Goal: Task Accomplishment & Management: Complete application form

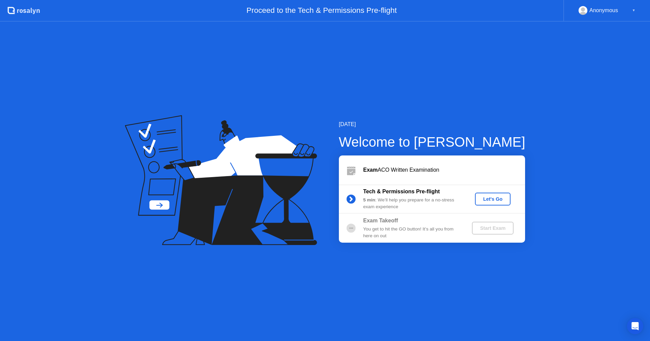
click at [494, 199] on div "Let's Go" at bounding box center [493, 199] width 30 height 5
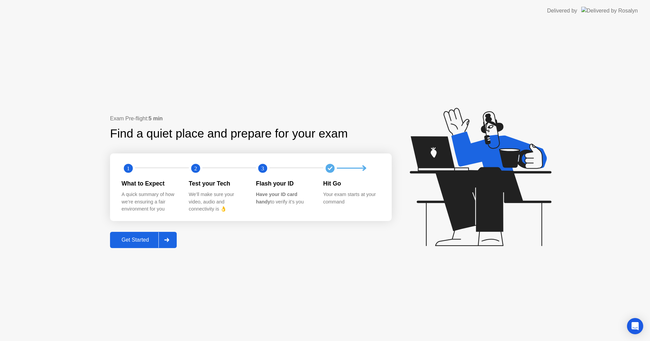
click at [164, 241] on div at bounding box center [166, 241] width 16 height 16
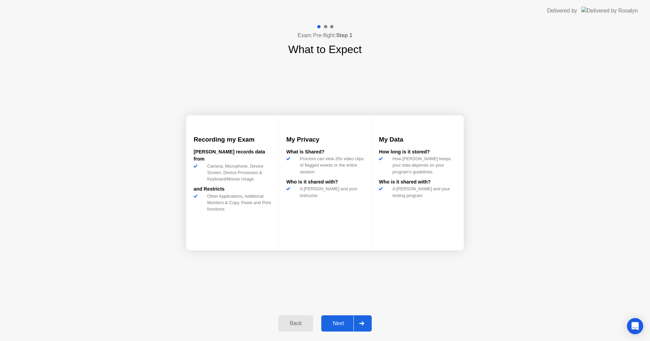
click at [358, 327] on div at bounding box center [361, 324] width 16 height 16
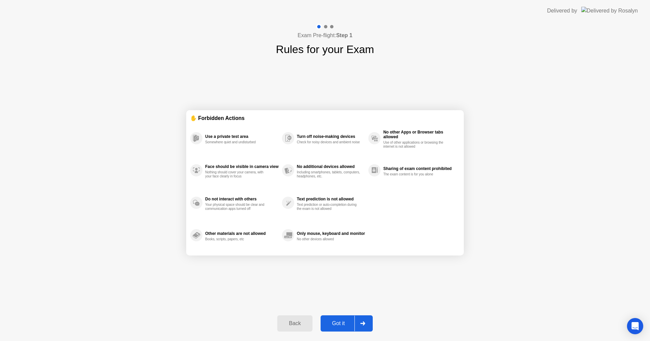
click at [359, 324] on div at bounding box center [362, 324] width 16 height 16
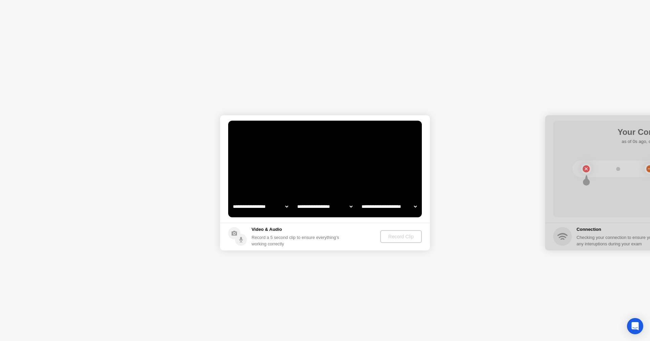
select select "**********"
select select "*******"
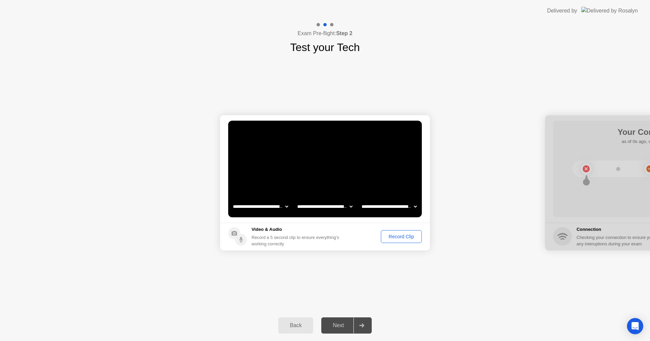
click at [408, 239] on div "Record Clip" at bounding box center [401, 236] width 36 height 5
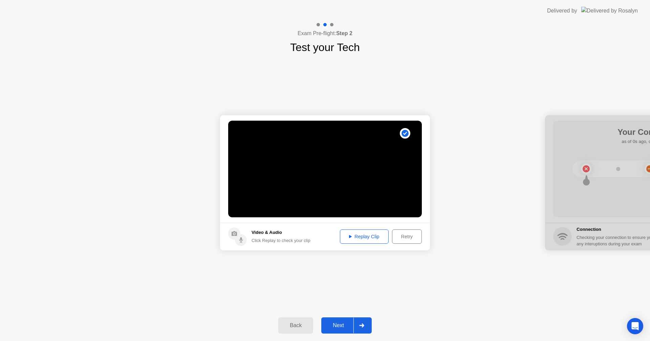
click at [375, 239] on div "Replay Clip" at bounding box center [364, 236] width 44 height 5
click at [345, 325] on div "Next" at bounding box center [338, 326] width 30 height 6
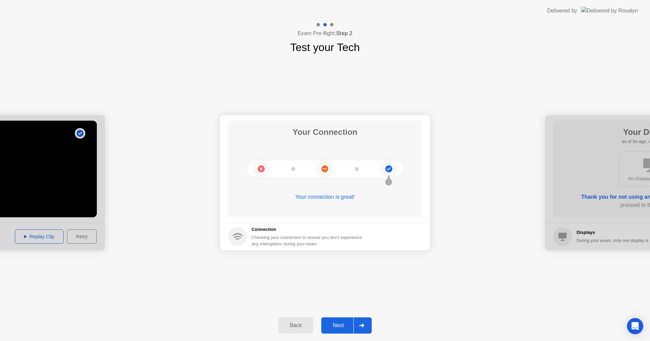
click at [337, 328] on div "Next" at bounding box center [338, 326] width 30 height 6
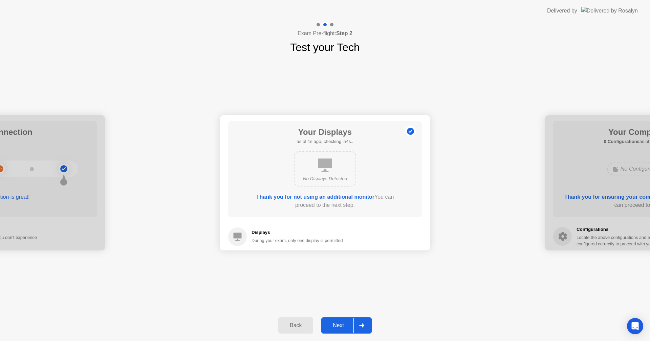
click at [344, 323] on div "Next" at bounding box center [338, 326] width 30 height 6
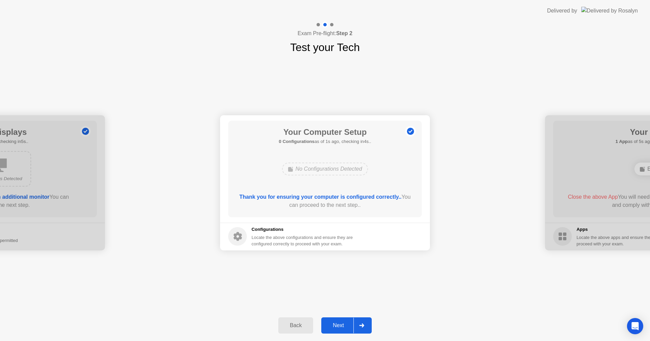
click at [344, 324] on div "Next" at bounding box center [338, 326] width 30 height 6
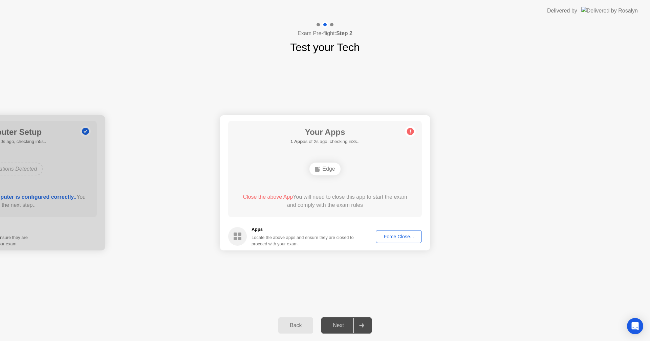
click at [393, 239] on div "Force Close..." at bounding box center [398, 236] width 41 height 5
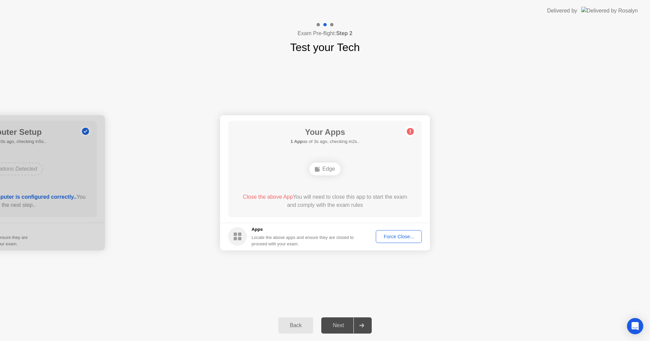
click at [406, 239] on div "Force Close..." at bounding box center [398, 236] width 41 height 5
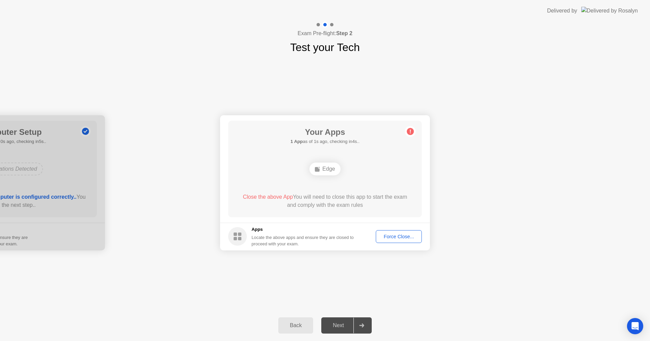
click at [390, 236] on div "Force Close..." at bounding box center [398, 236] width 41 height 5
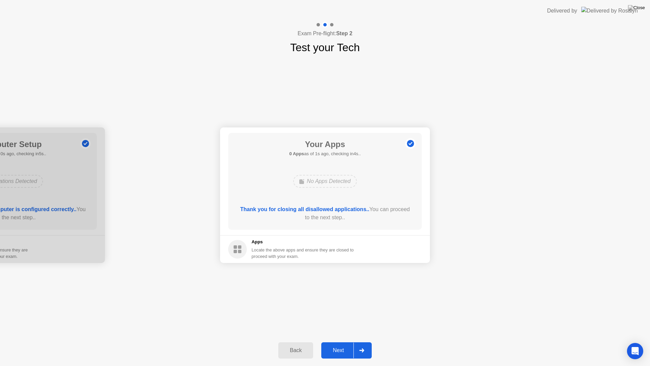
click at [343, 341] on div "Next" at bounding box center [338, 350] width 30 height 6
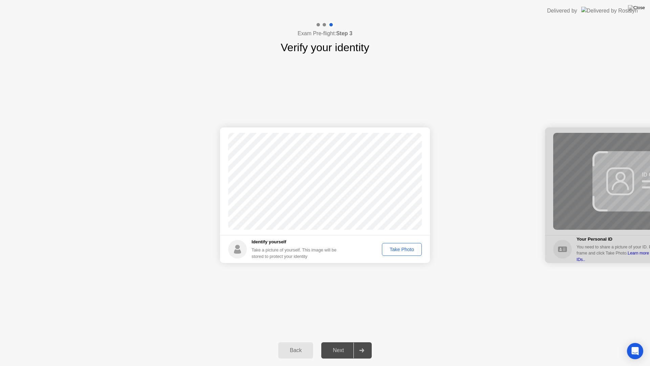
click at [398, 249] on div "Take Photo" at bounding box center [401, 248] width 35 height 5
click at [343, 341] on div "Next" at bounding box center [338, 350] width 30 height 6
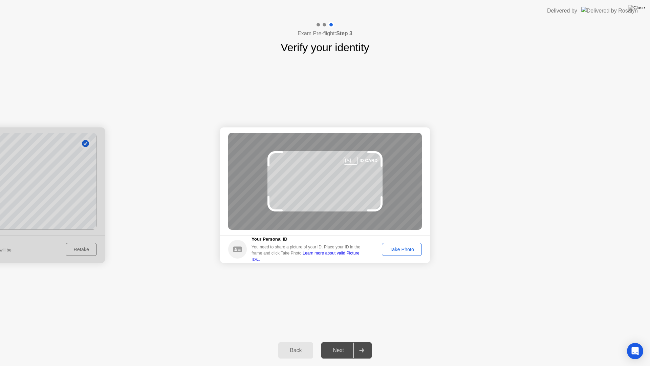
click at [358, 341] on div at bounding box center [361, 350] width 16 height 16
click at [401, 241] on footer "Your Personal ID You need to share a picture of your ID. Place your ID in the f…" at bounding box center [325, 249] width 210 height 28
click at [402, 246] on div "Take Photo" at bounding box center [401, 248] width 35 height 5
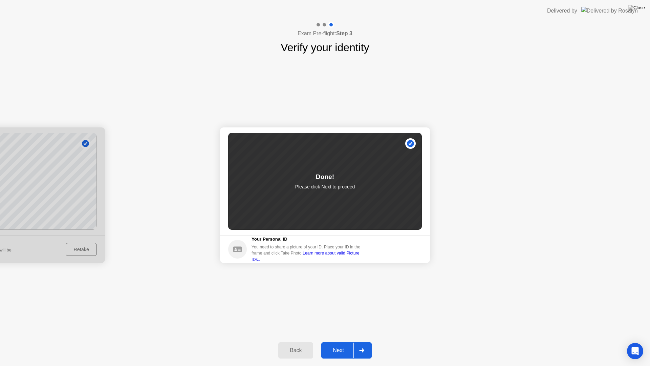
click at [354, 341] on div at bounding box center [361, 350] width 16 height 16
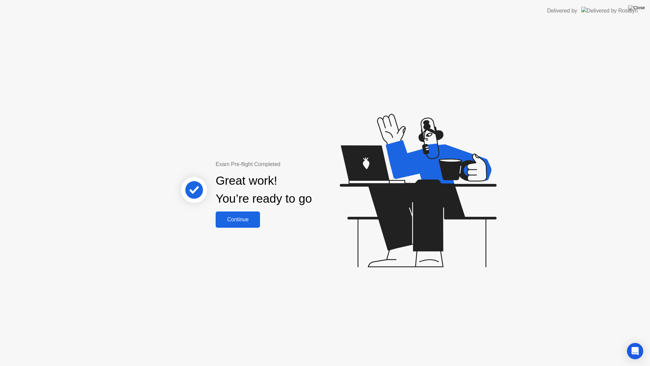
click at [239, 218] on div "Continue" at bounding box center [238, 219] width 40 height 6
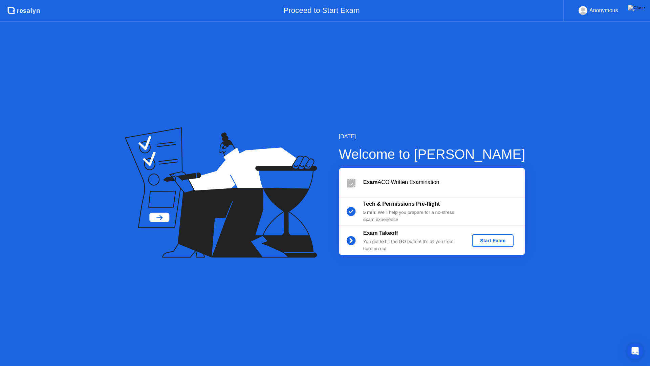
click at [504, 238] on div "Start Exam" at bounding box center [493, 240] width 36 height 5
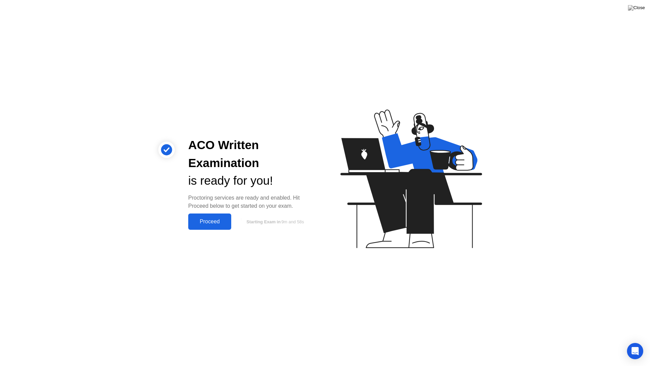
click at [218, 222] on div "Proceed" at bounding box center [209, 221] width 39 height 6
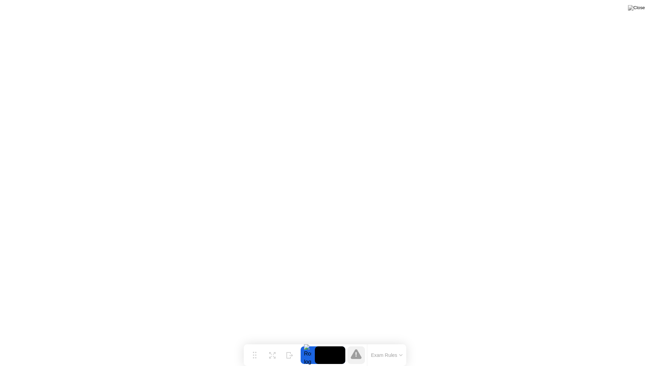
click at [399, 341] on icon at bounding box center [400, 355] width 3 height 2
